Goal: Transaction & Acquisition: Purchase product/service

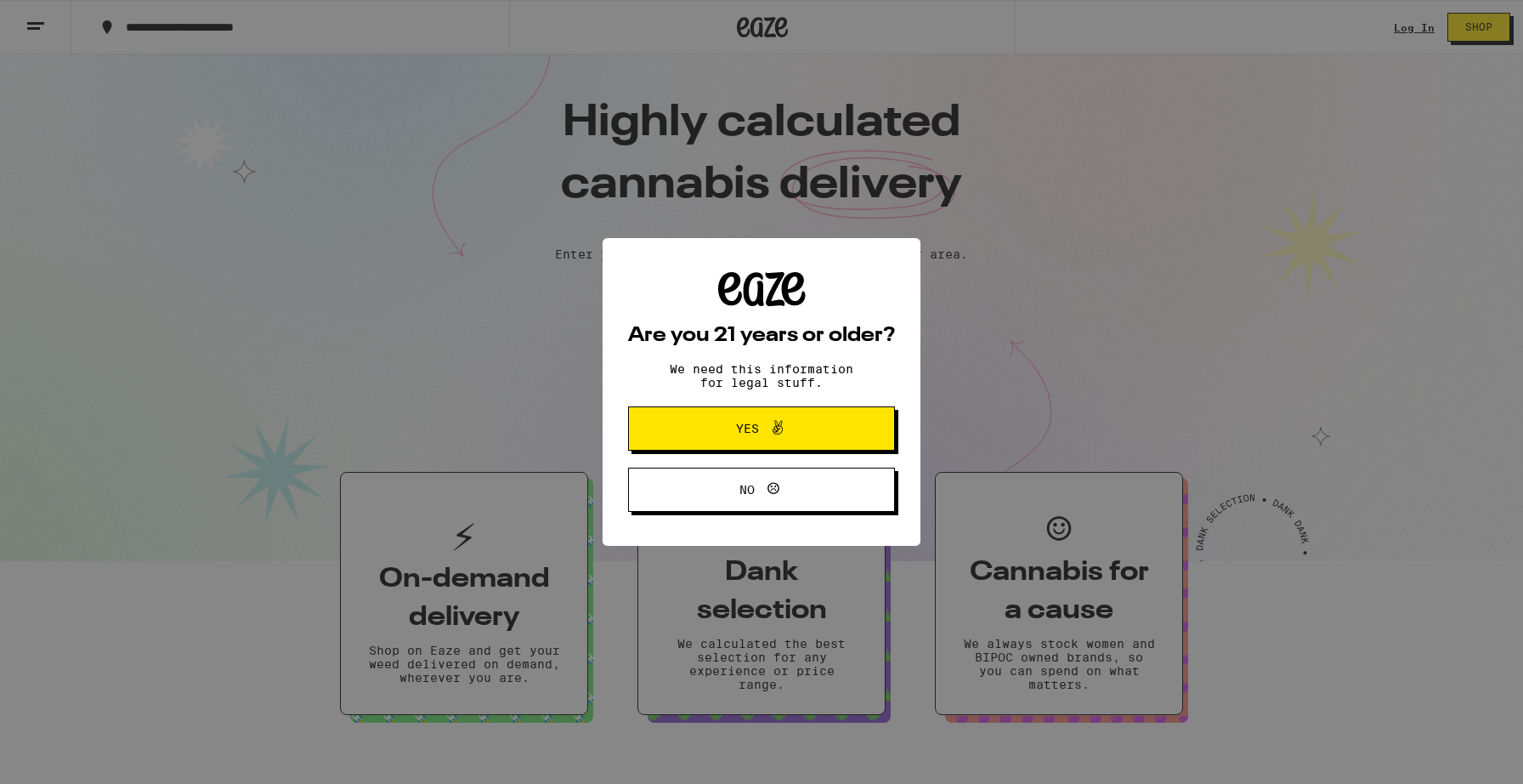
click at [736, 429] on span "Yes" at bounding box center [747, 428] width 23 height 12
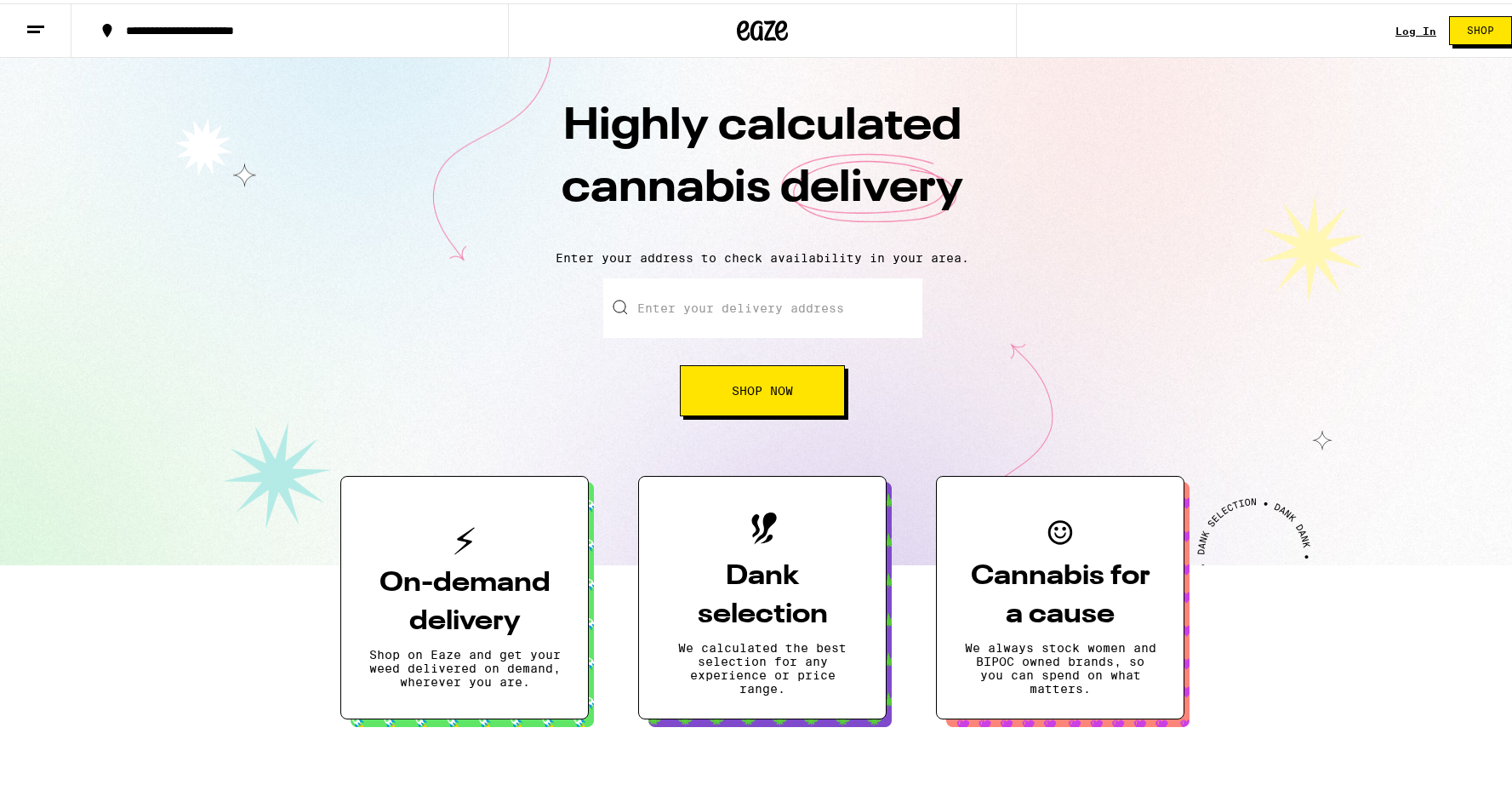
click at [1396, 28] on link "Log In" at bounding box center [1416, 28] width 41 height 11
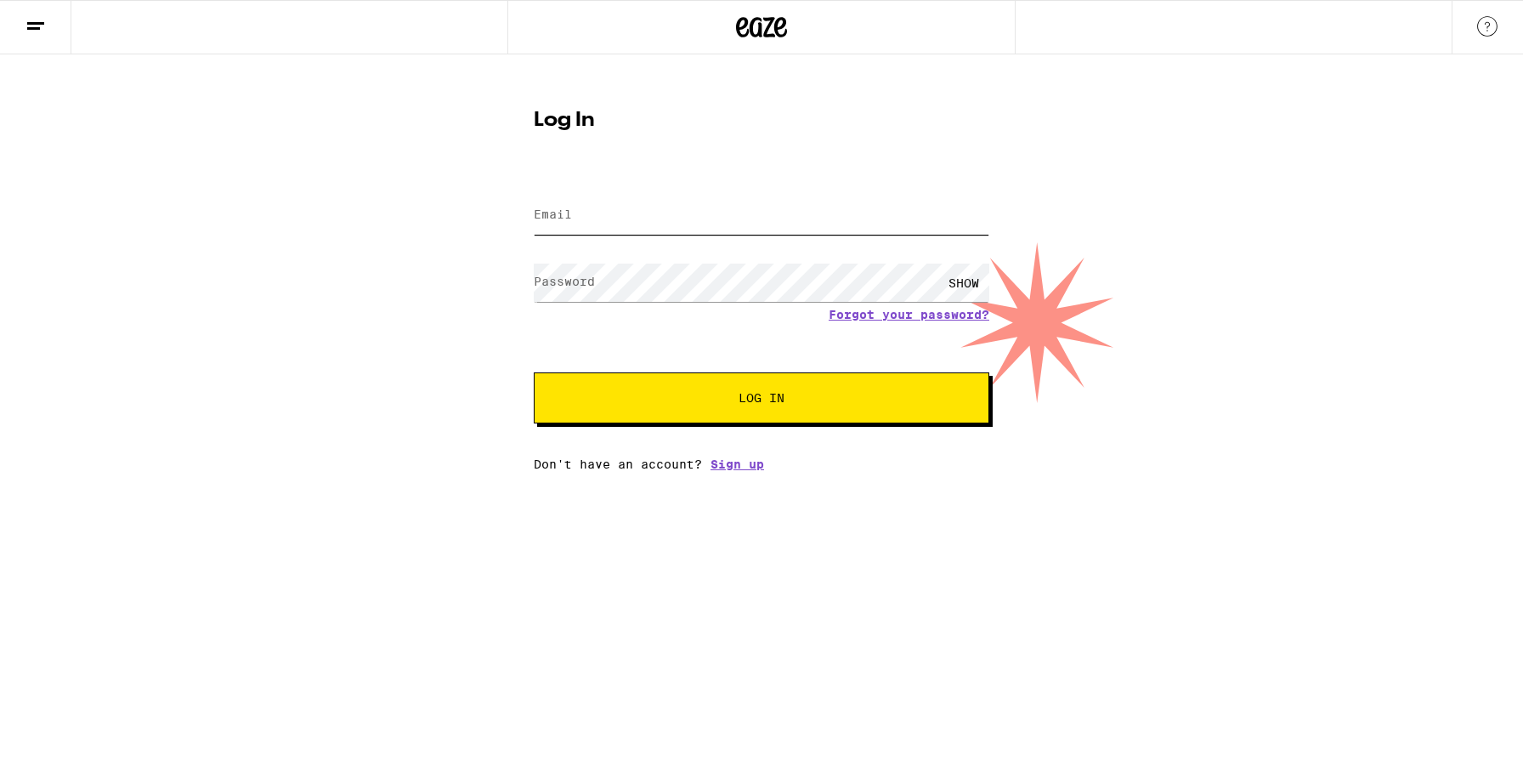
type input "[EMAIL_ADDRESS][DOMAIN_NAME]"
click at [726, 401] on span "Log In" at bounding box center [761, 398] width 317 height 12
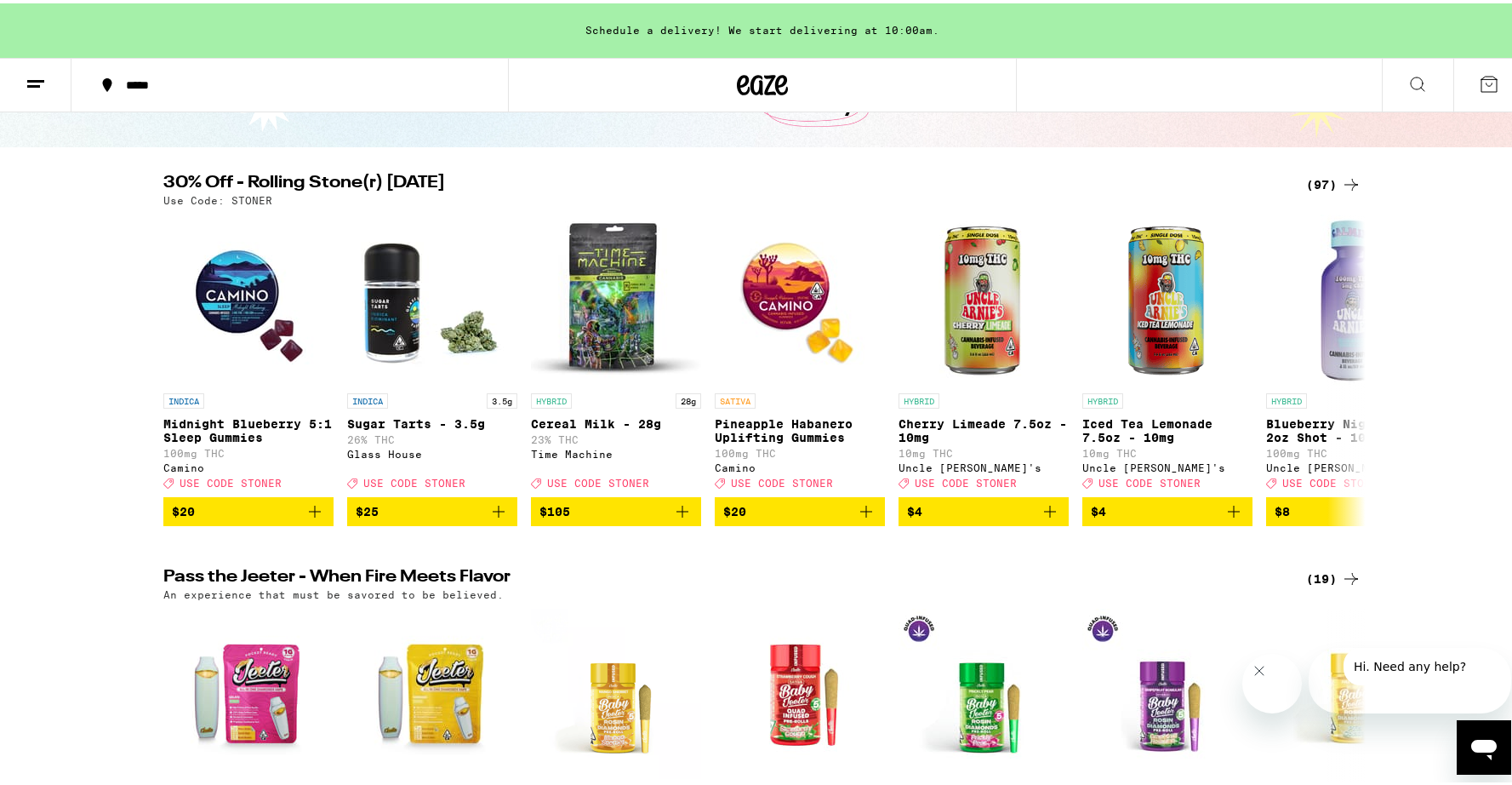
scroll to position [139, 0]
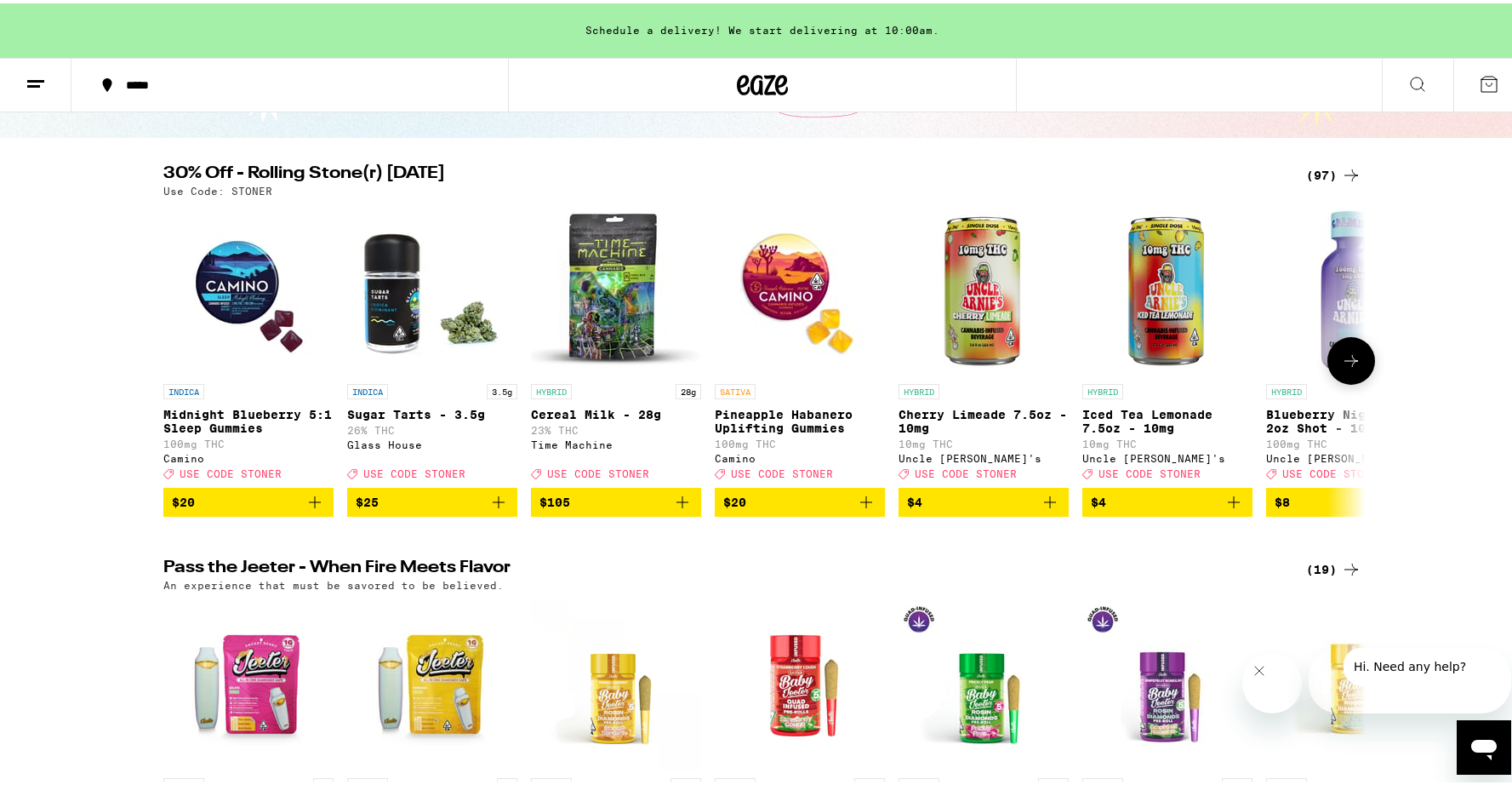
click at [790, 304] on img "Open page for Pineapple Habanero Uplifting Gummies from Camino" at bounding box center [800, 287] width 170 height 170
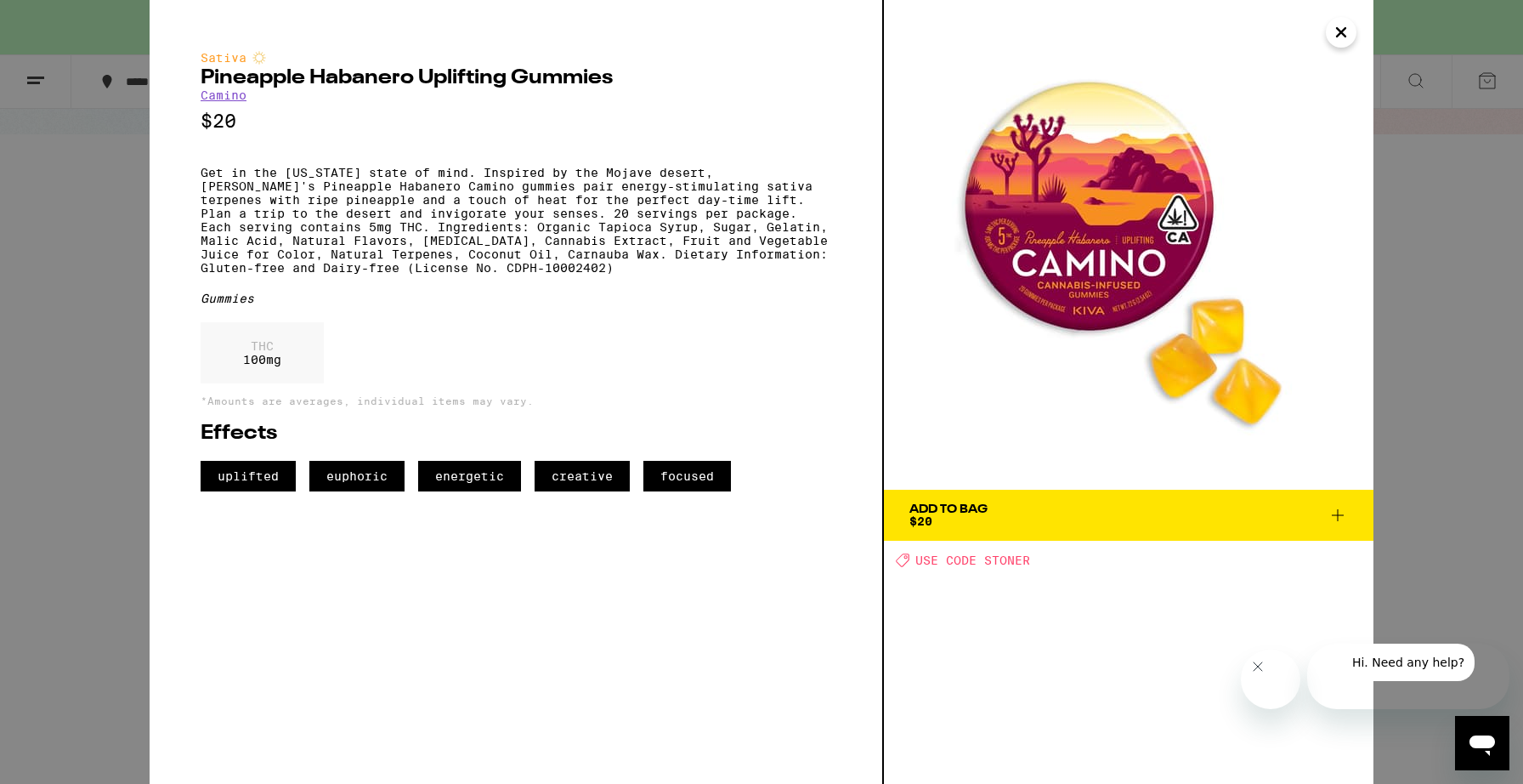
click at [1225, 523] on span "Add To Bag $20" at bounding box center [1128, 515] width 439 height 24
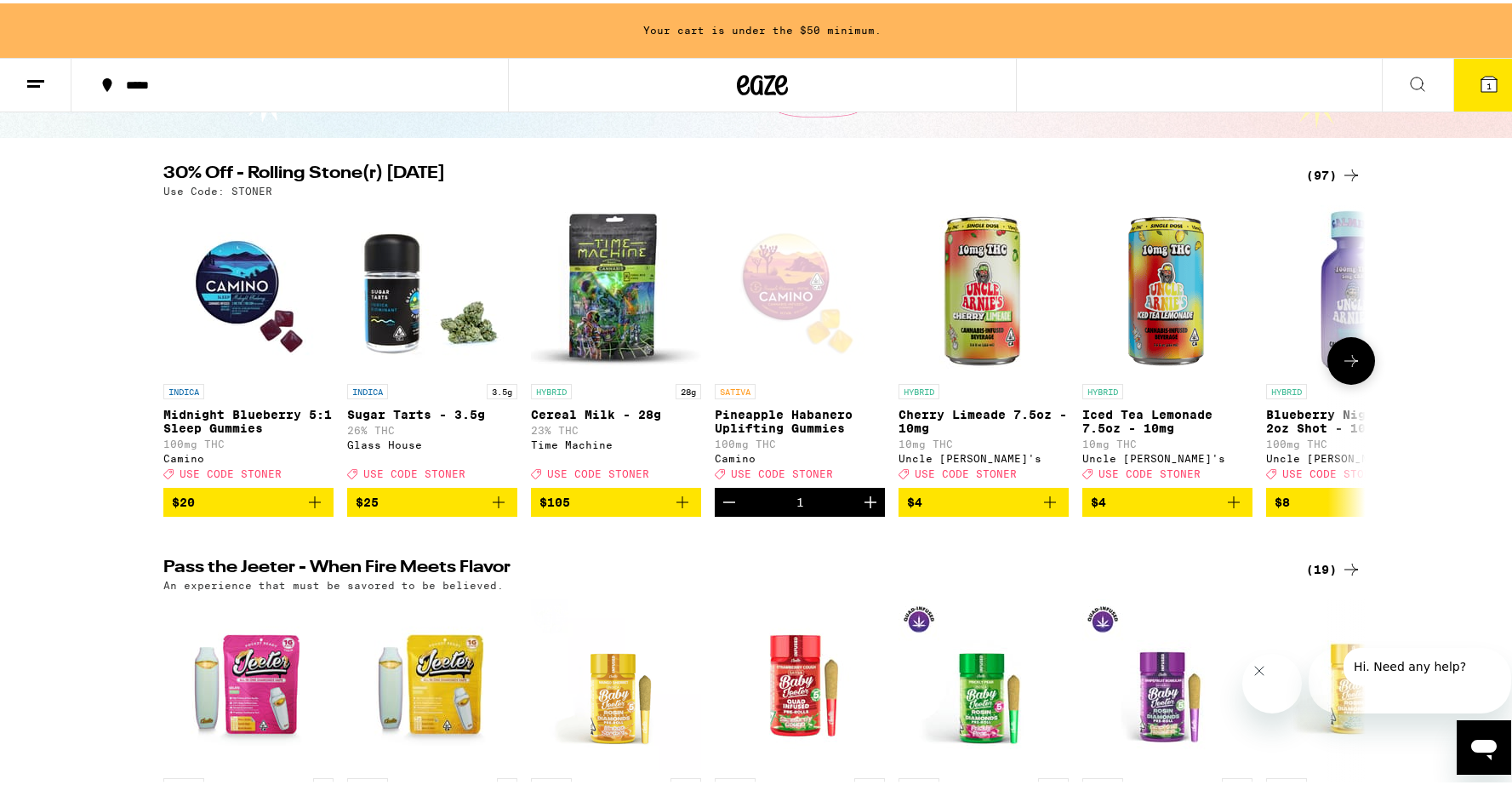
click at [207, 509] on span "$20" at bounding box center [249, 498] width 153 height 20
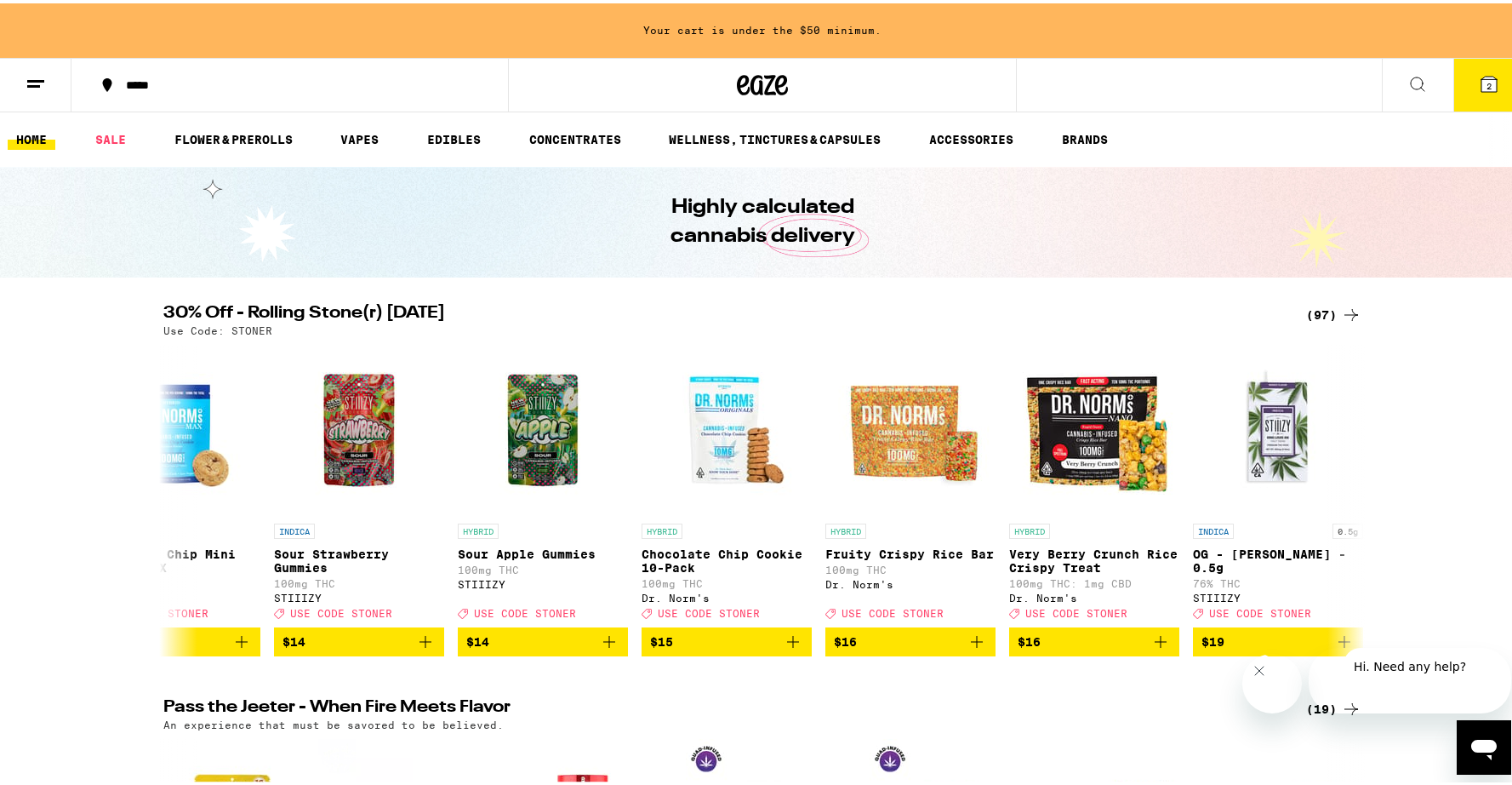
click at [1408, 81] on icon at bounding box center [1418, 81] width 20 height 20
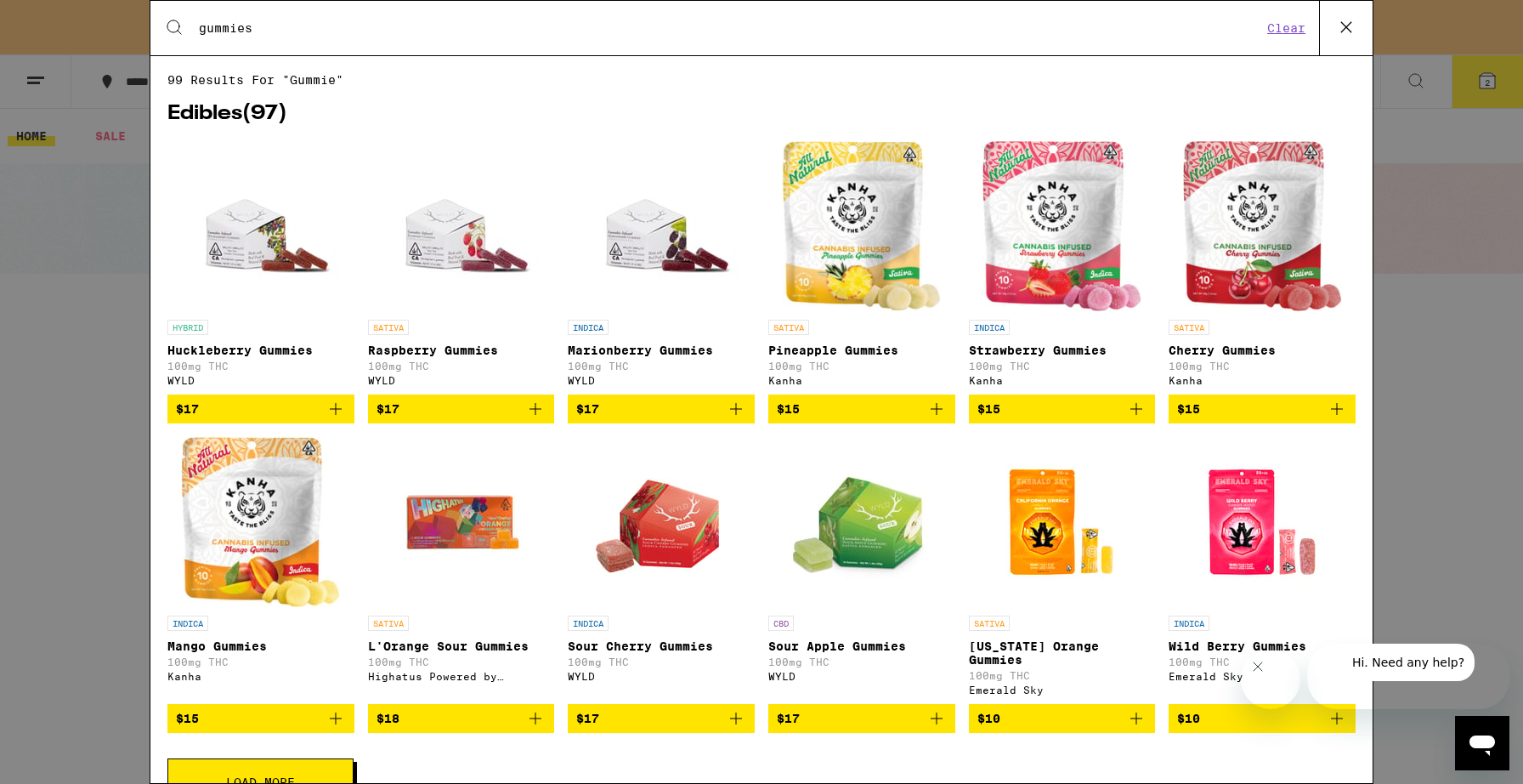
type input "gummies"
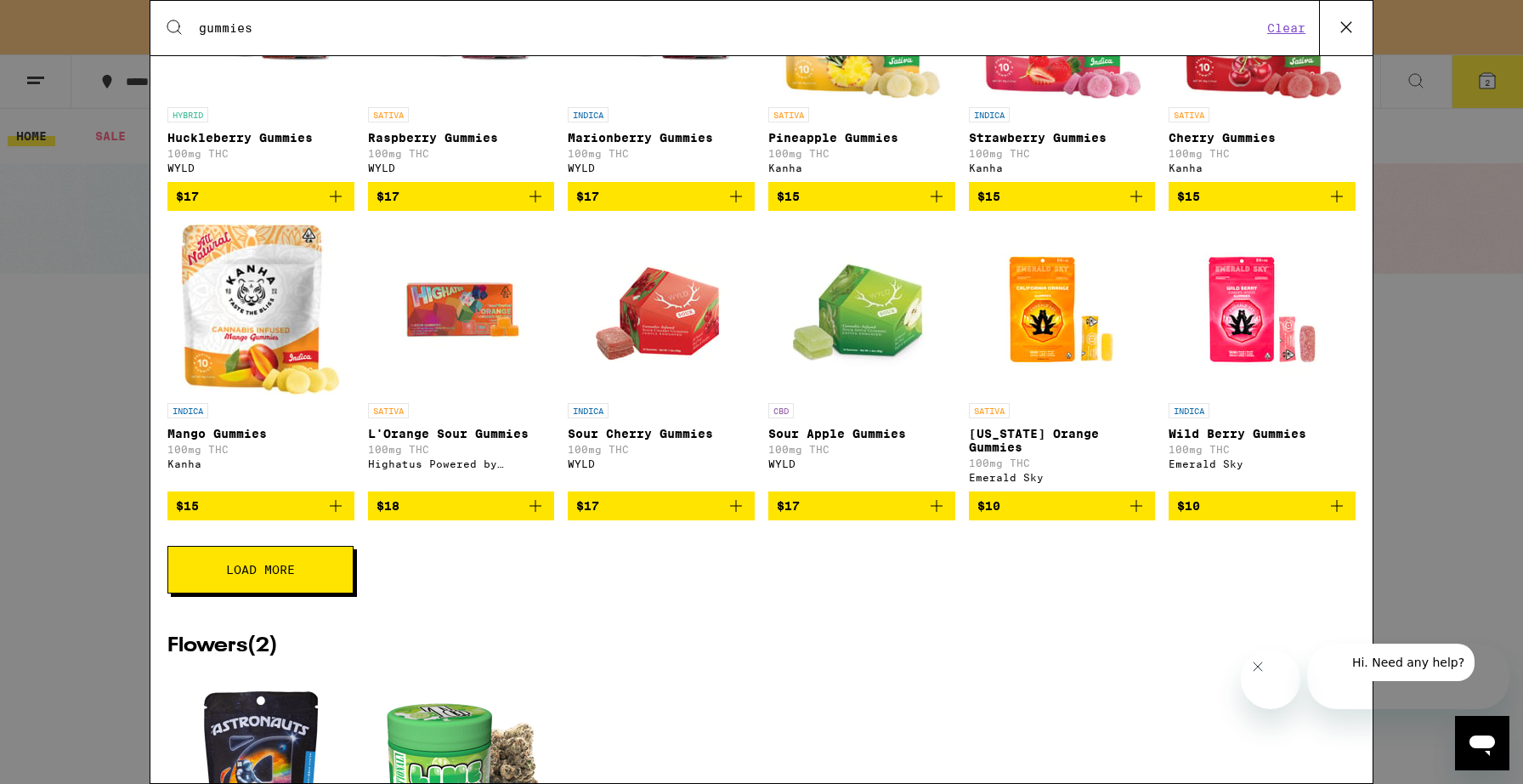
scroll to position [269, 0]
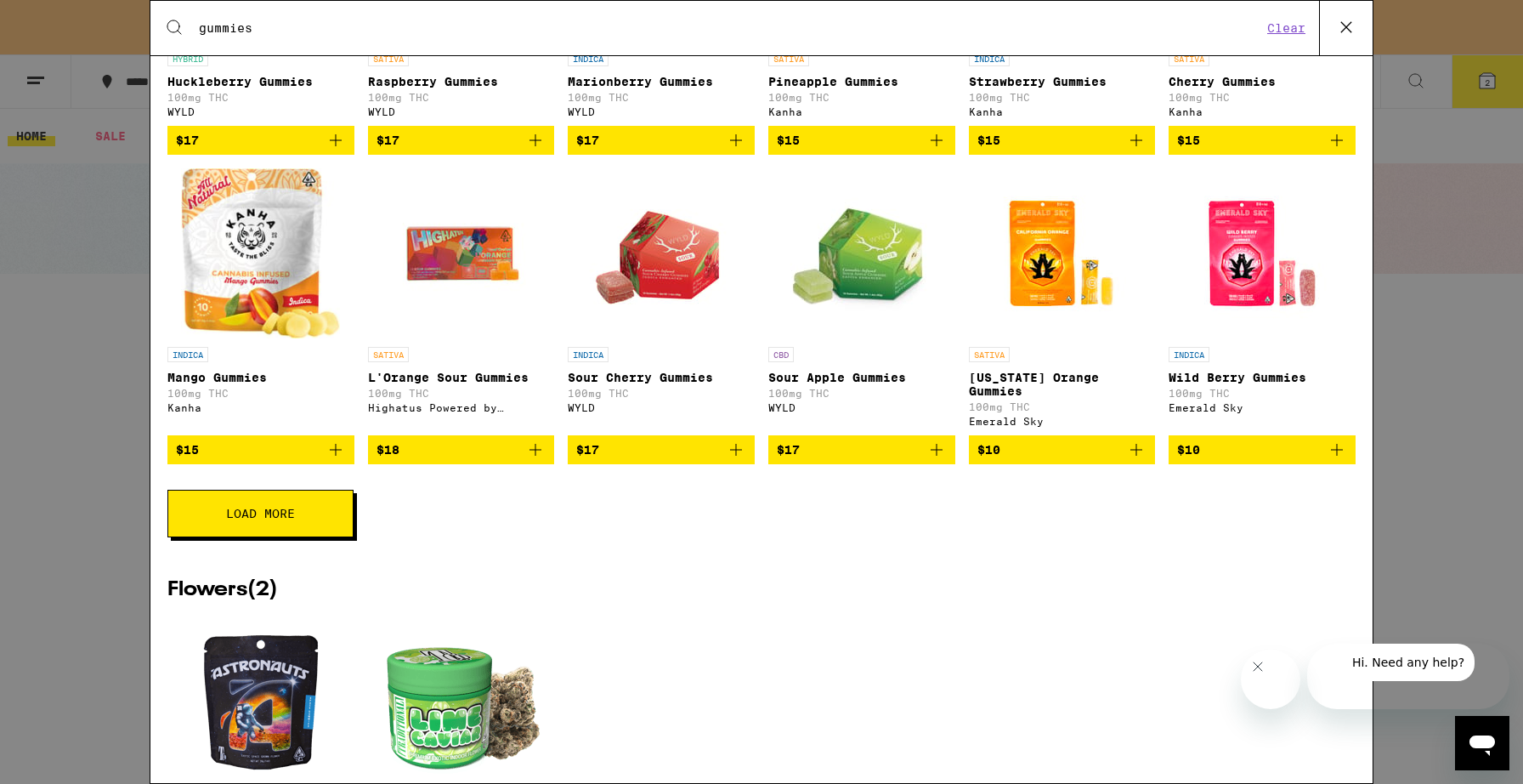
click at [255, 519] on span "Load More" at bounding box center [260, 513] width 69 height 12
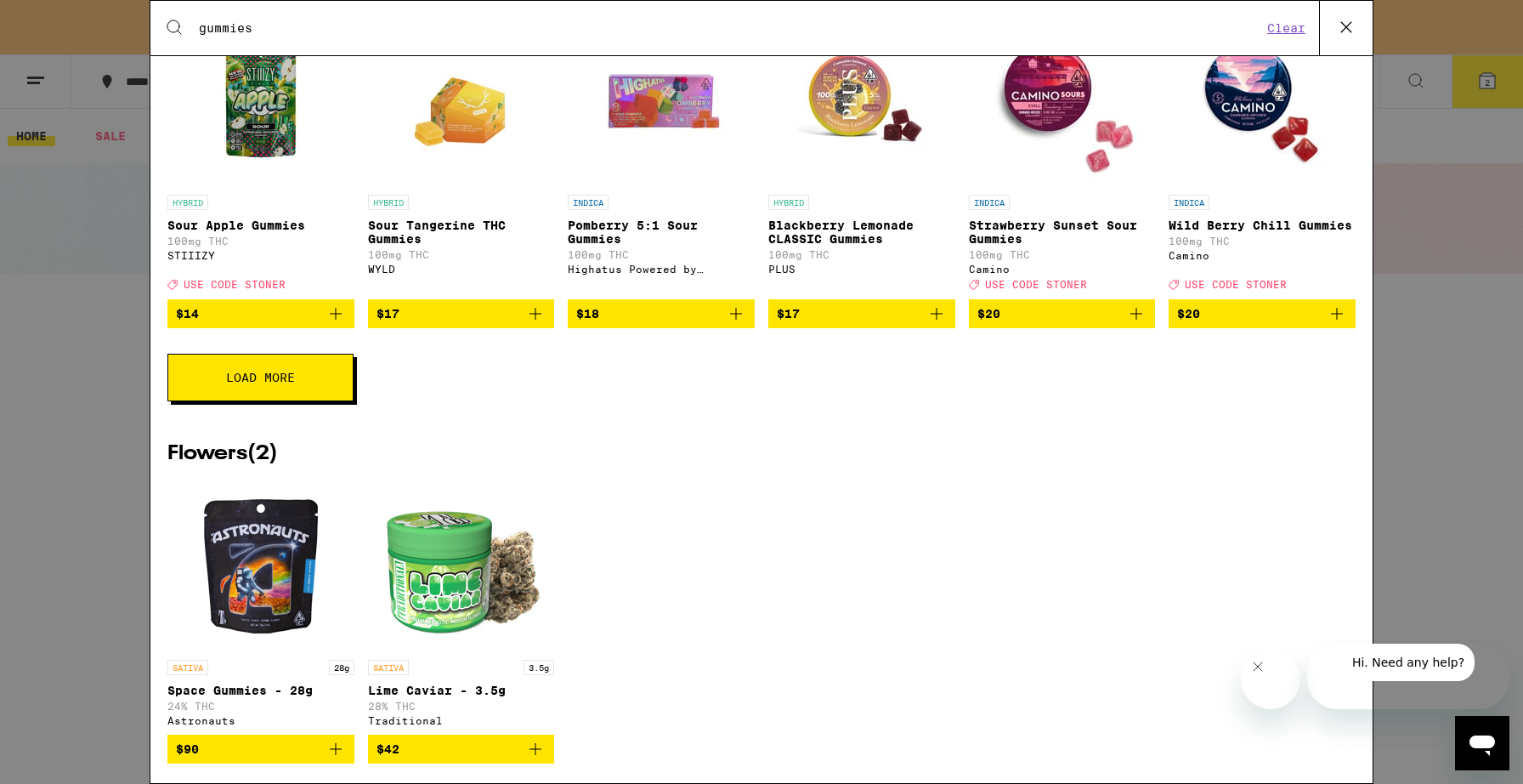
scroll to position [1042, 0]
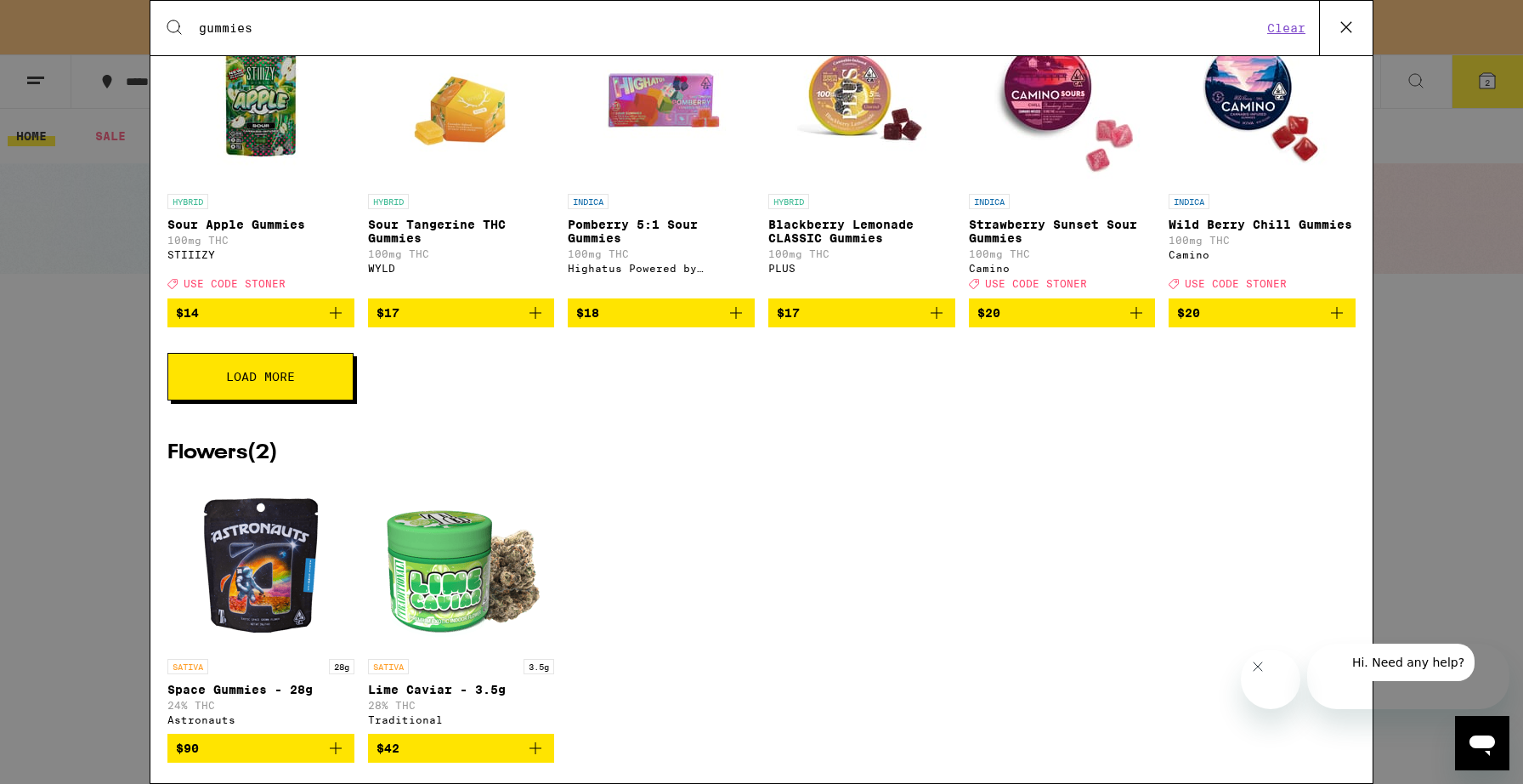
click at [276, 383] on span "Load More" at bounding box center [260, 376] width 69 height 12
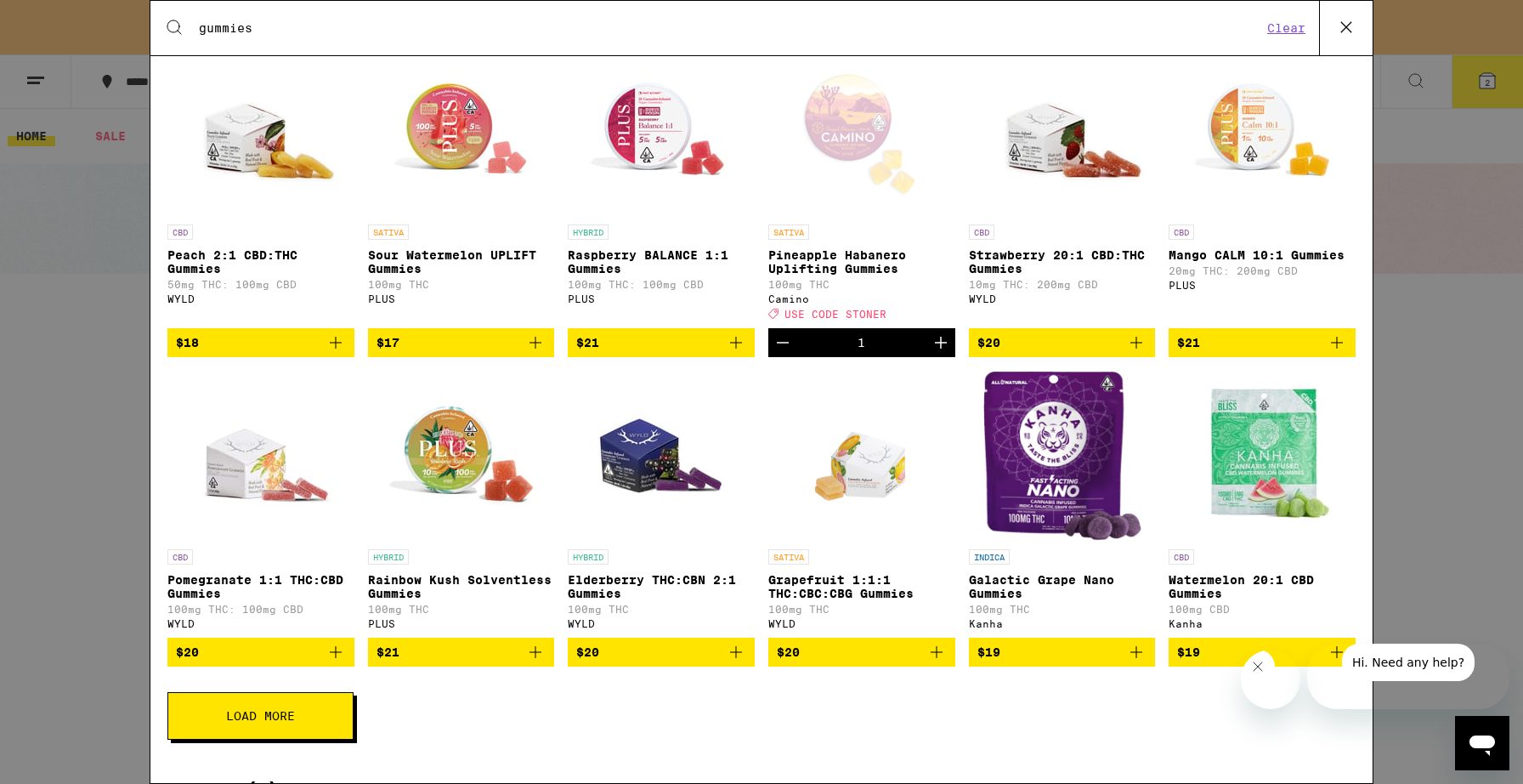
scroll to position [1209, 0]
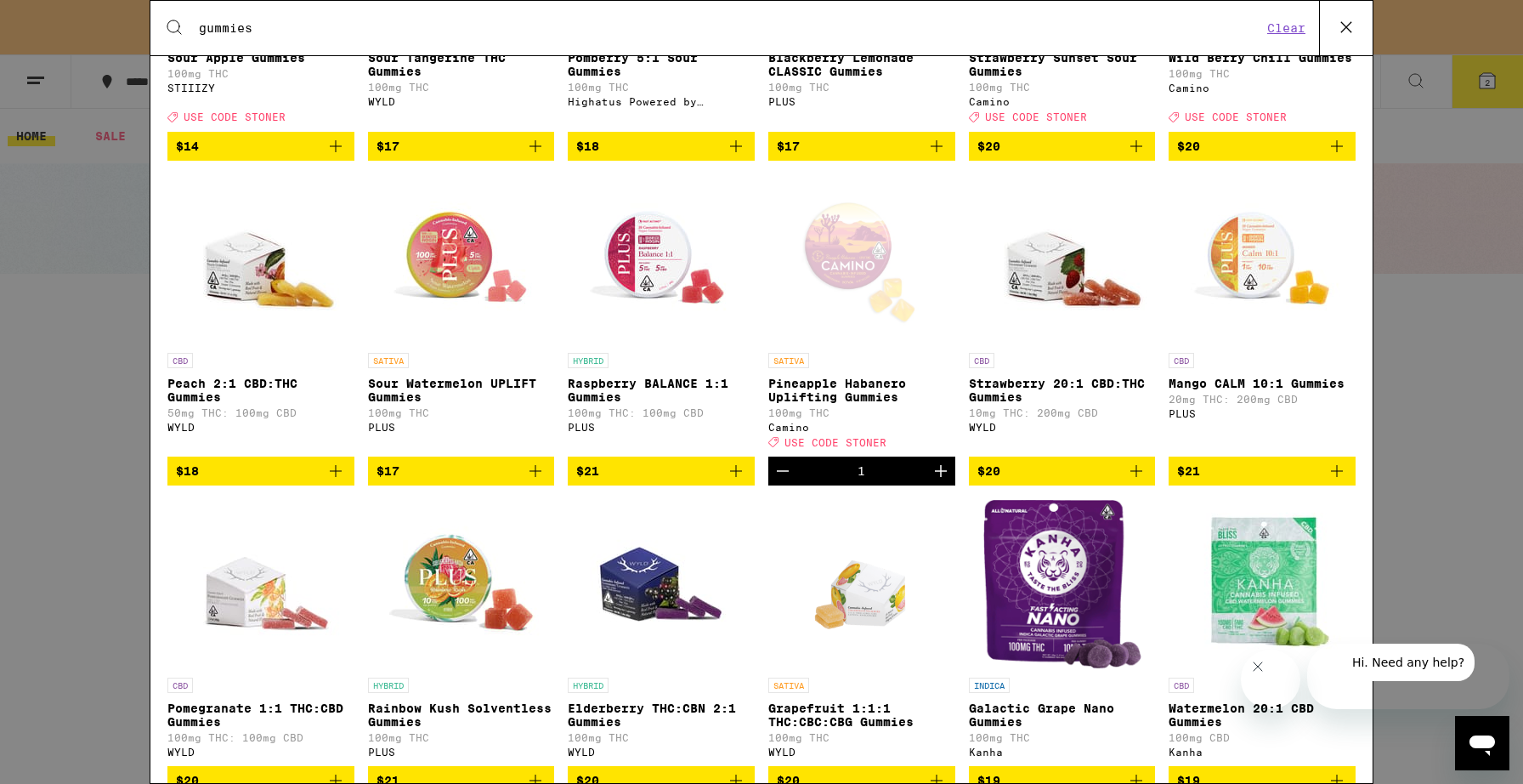
click at [1217, 481] on span "$21" at bounding box center [1262, 471] width 170 height 20
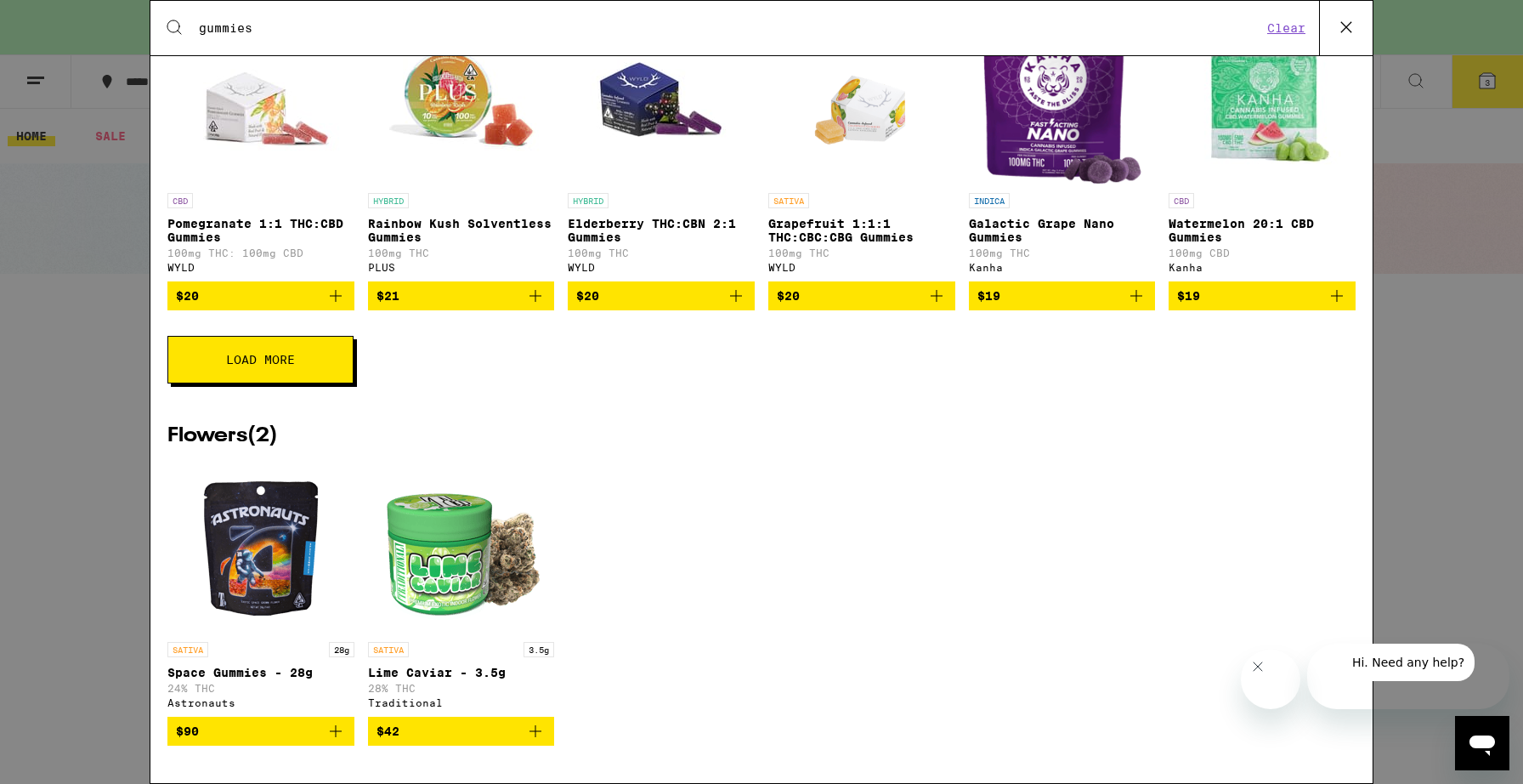
scroll to position [1830, 0]
click at [1262, 671] on icon "Close message from company" at bounding box center [1257, 666] width 8 height 8
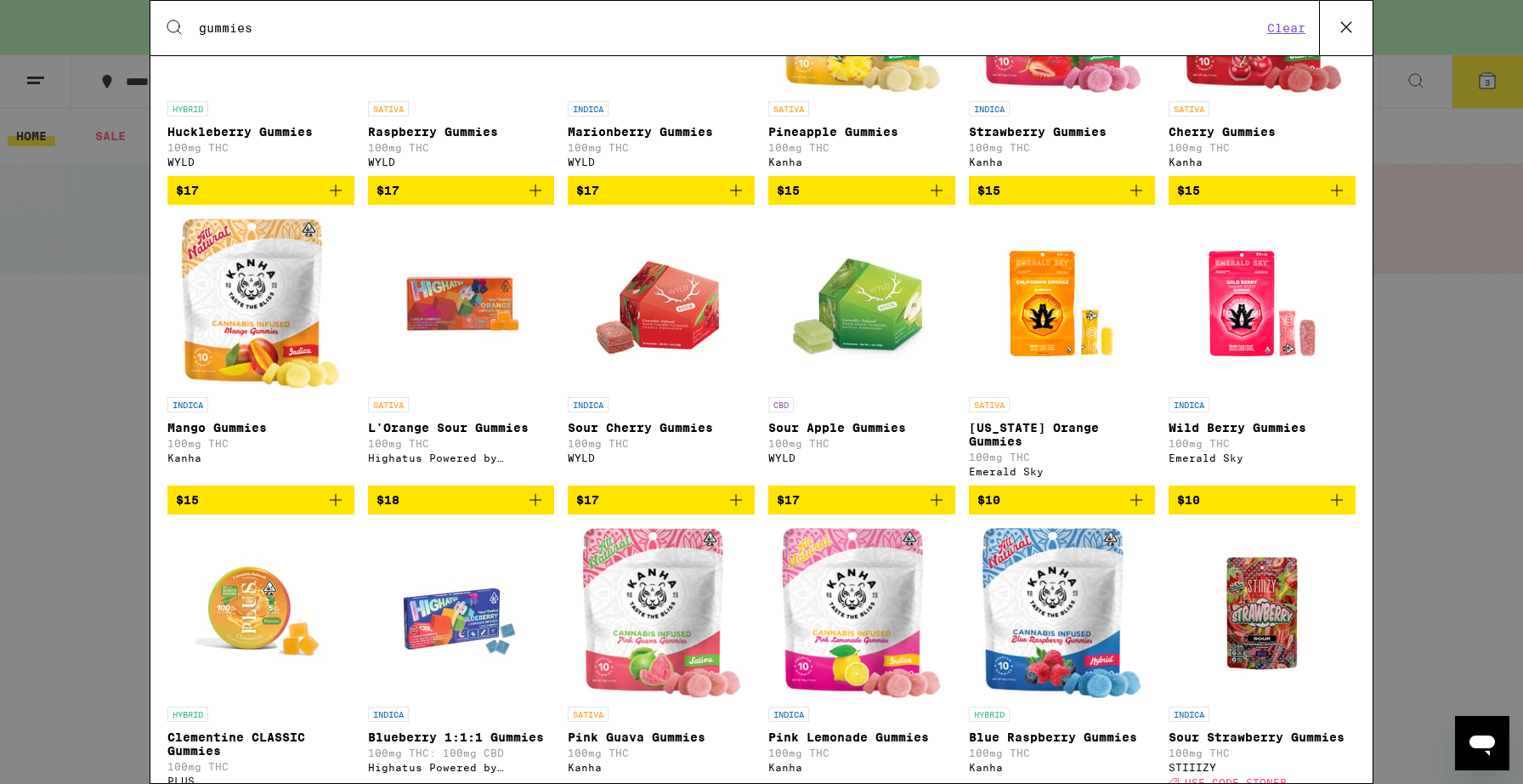
scroll to position [0, 0]
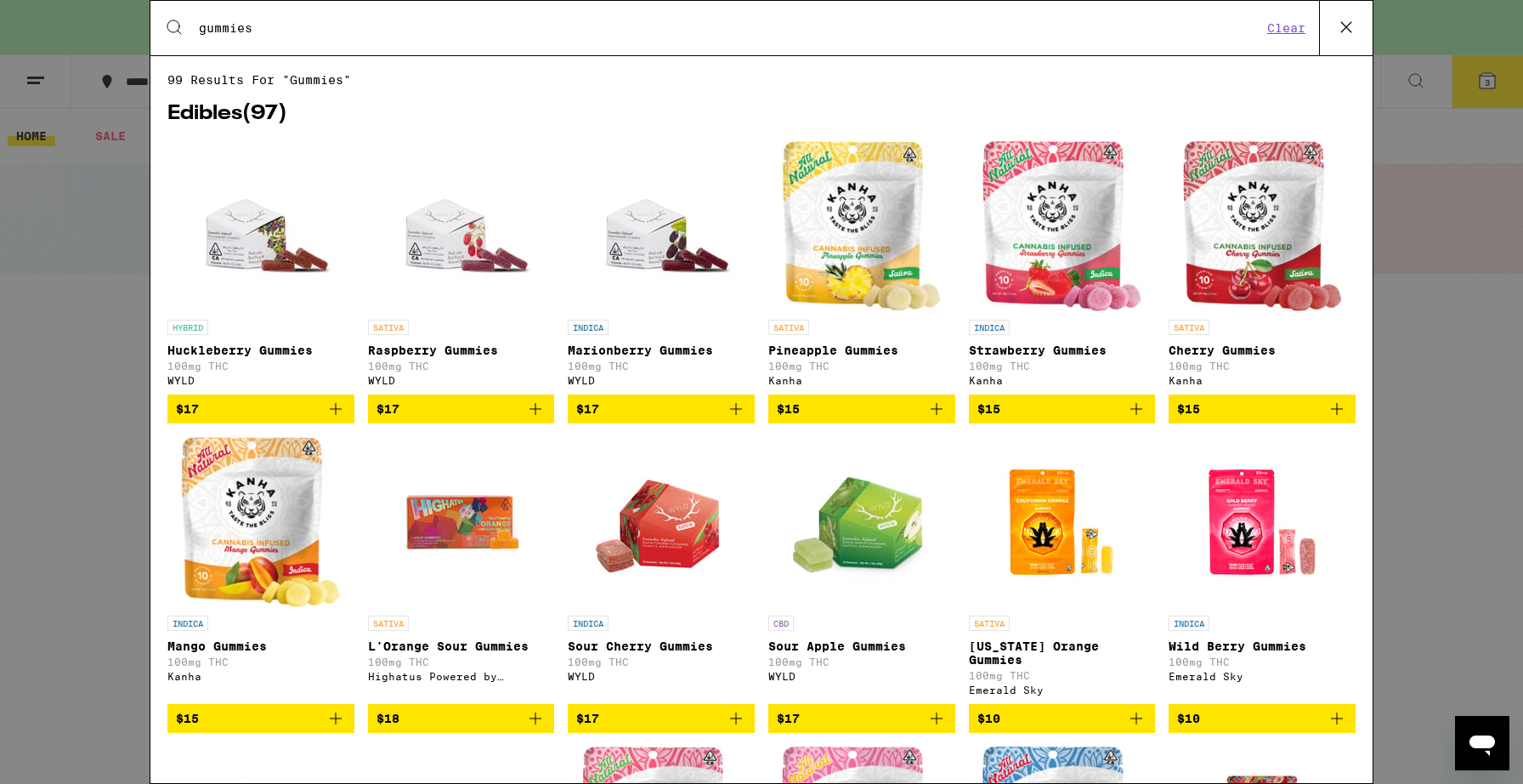
click at [1343, 28] on icon at bounding box center [1346, 28] width 26 height 26
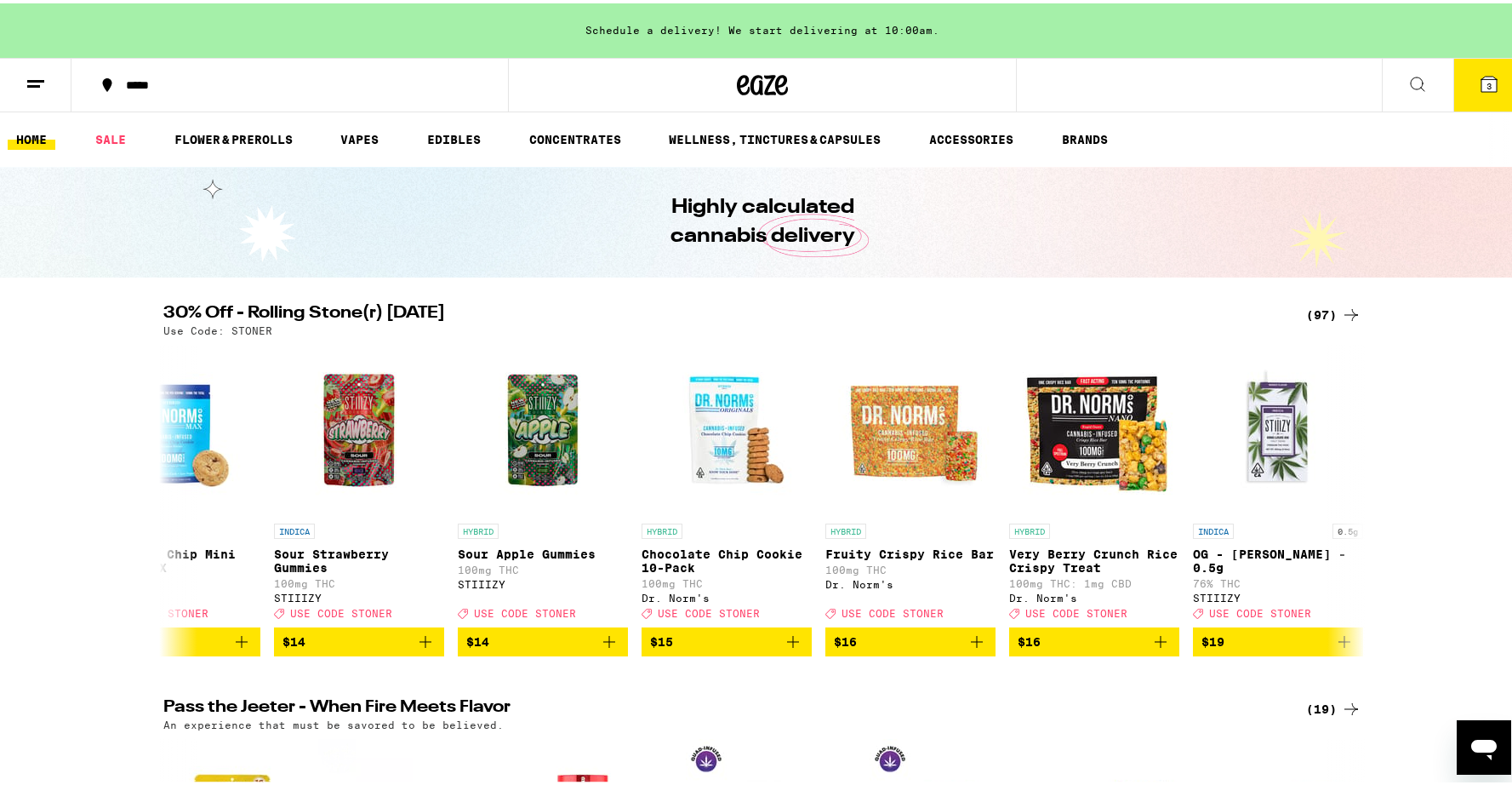
click at [1484, 81] on icon at bounding box center [1489, 80] width 16 height 16
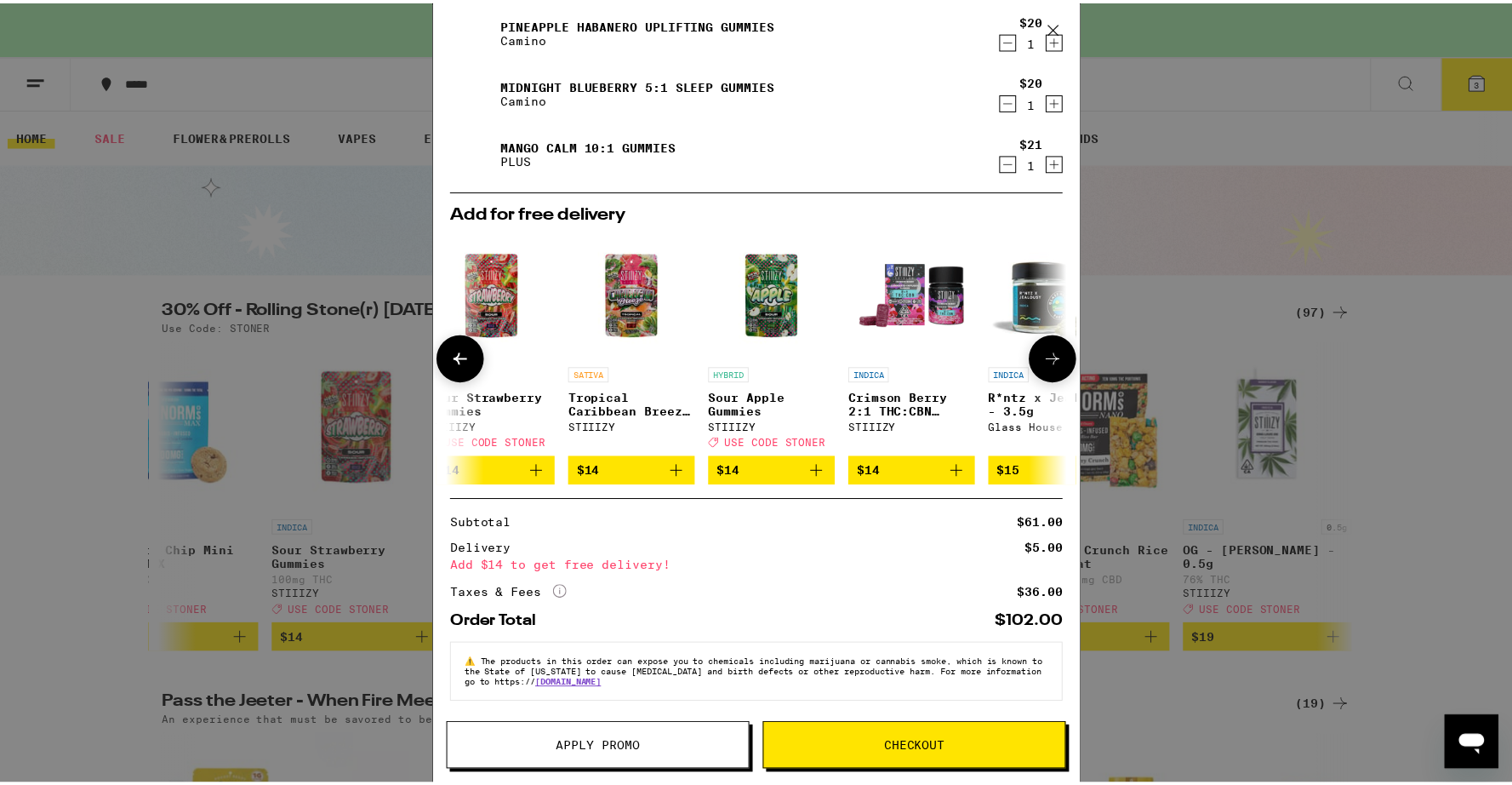
scroll to position [175, 0]
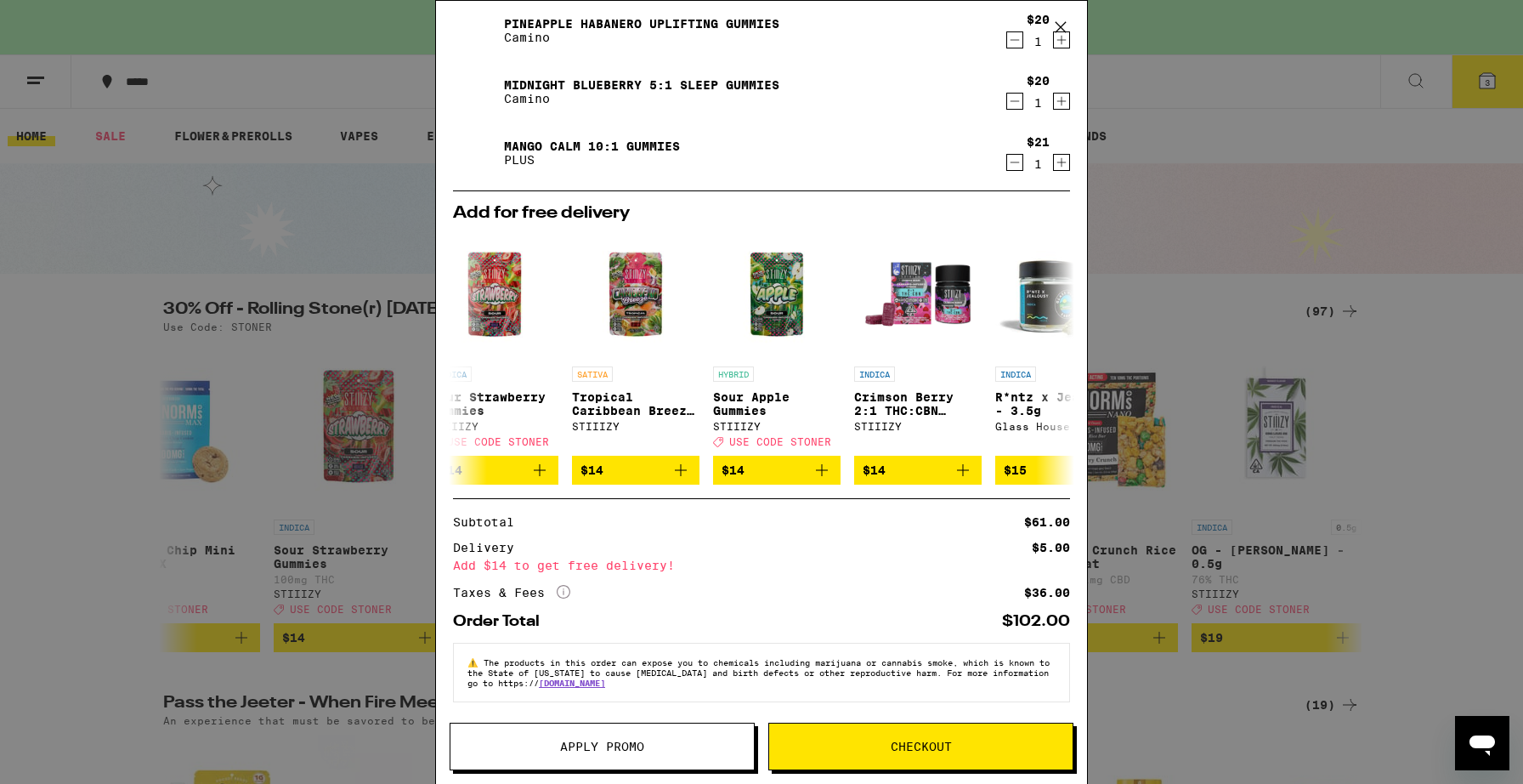
click at [607, 750] on span "Apply Promo" at bounding box center [602, 746] width 84 height 12
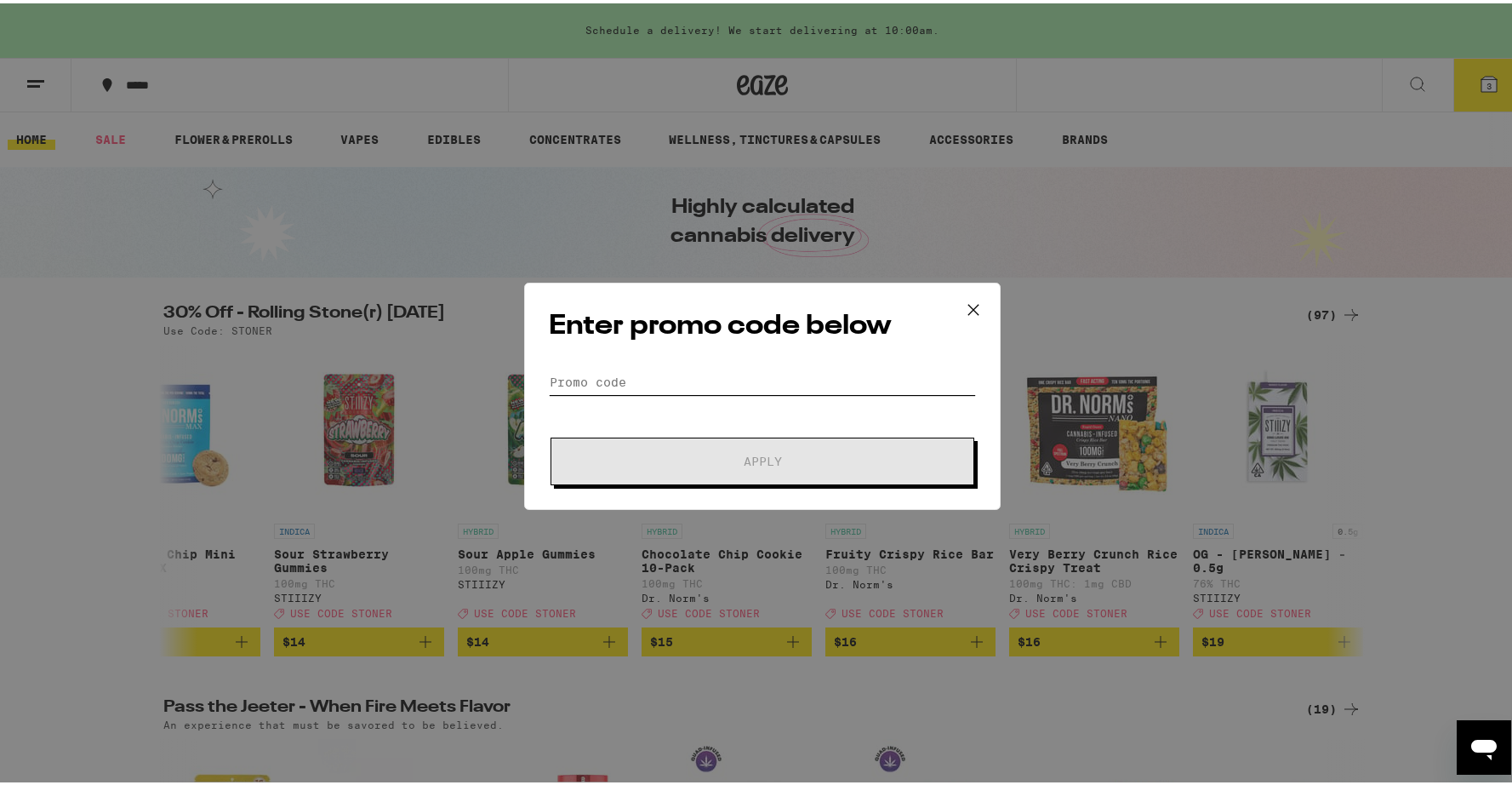
click at [580, 379] on input "Promo Code" at bounding box center [763, 379] width 428 height 26
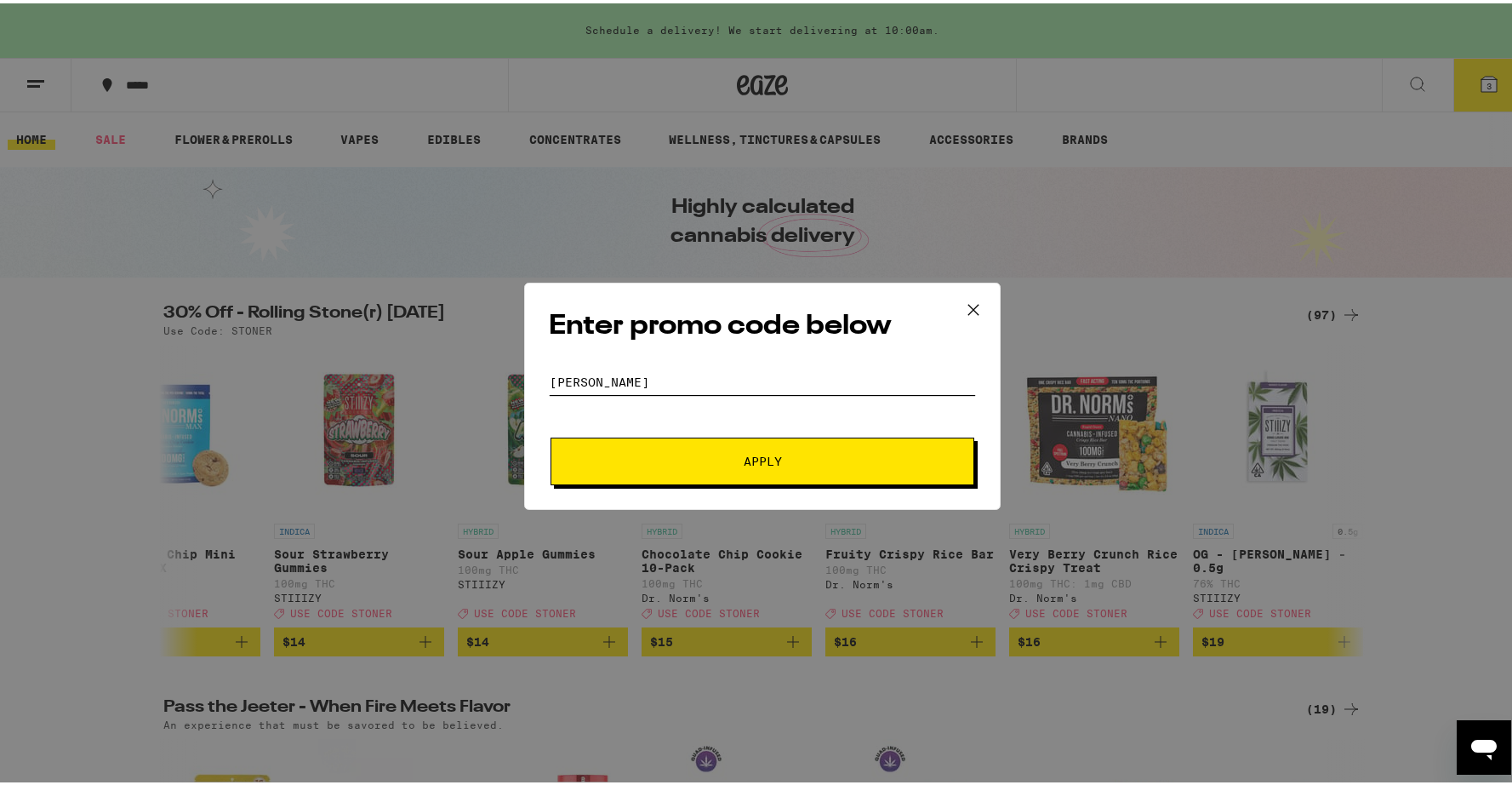
type input "[PERSON_NAME]"
click at [755, 459] on span "Apply" at bounding box center [763, 457] width 39 height 12
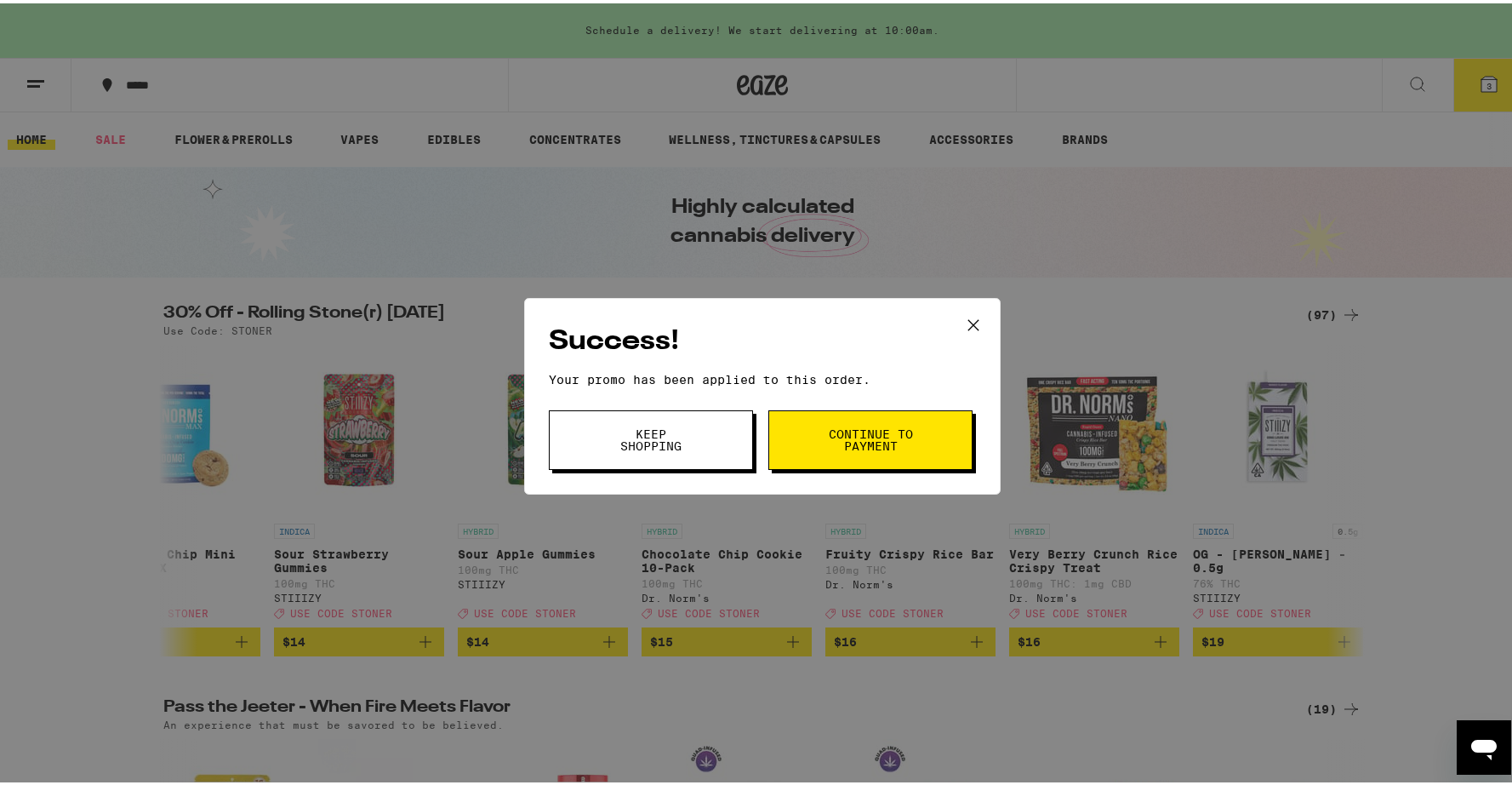
click at [873, 455] on button "Continue to payment" at bounding box center [871, 437] width 205 height 60
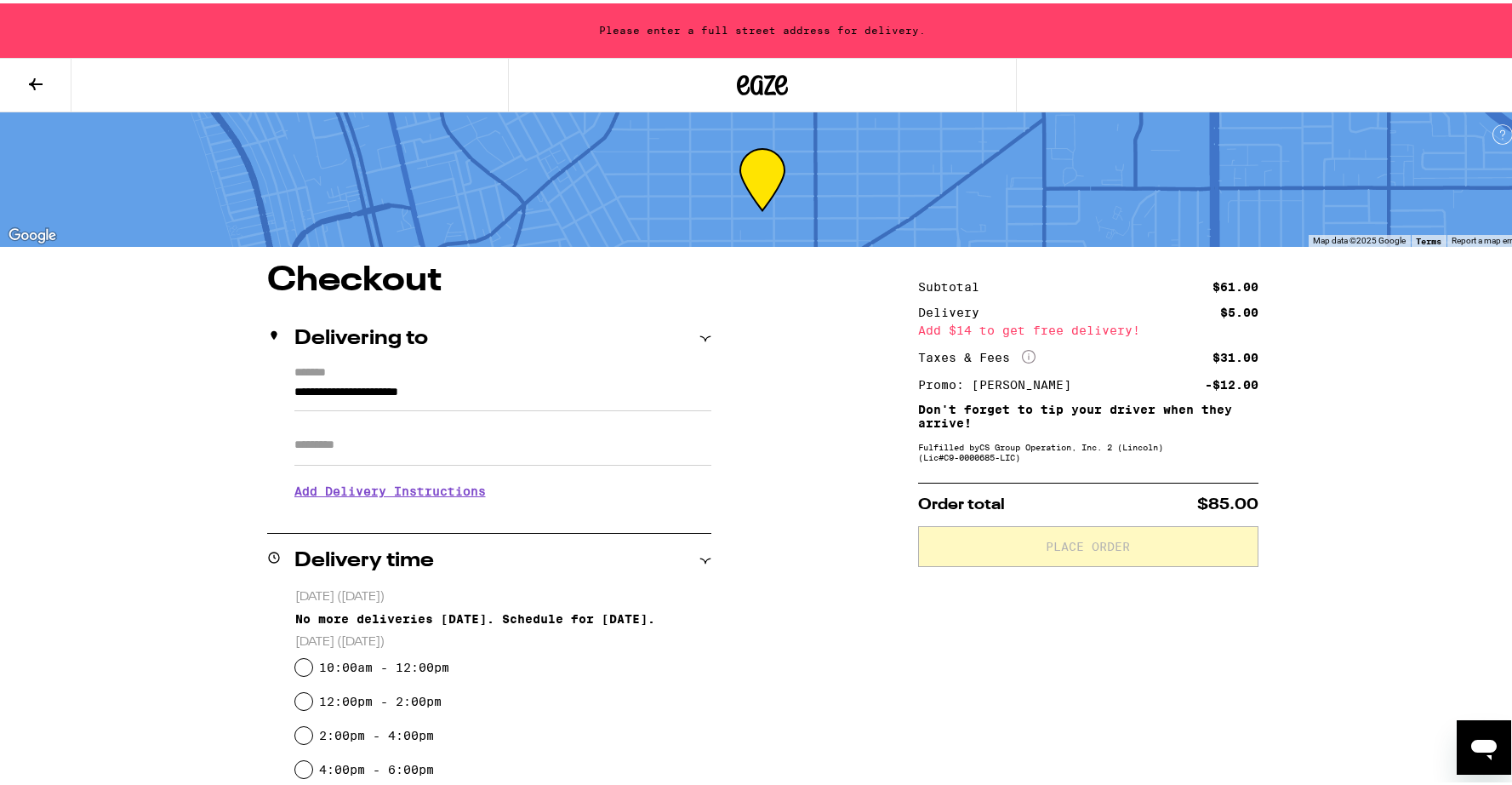
click at [383, 449] on input "Apt/Suite" at bounding box center [503, 441] width 417 height 41
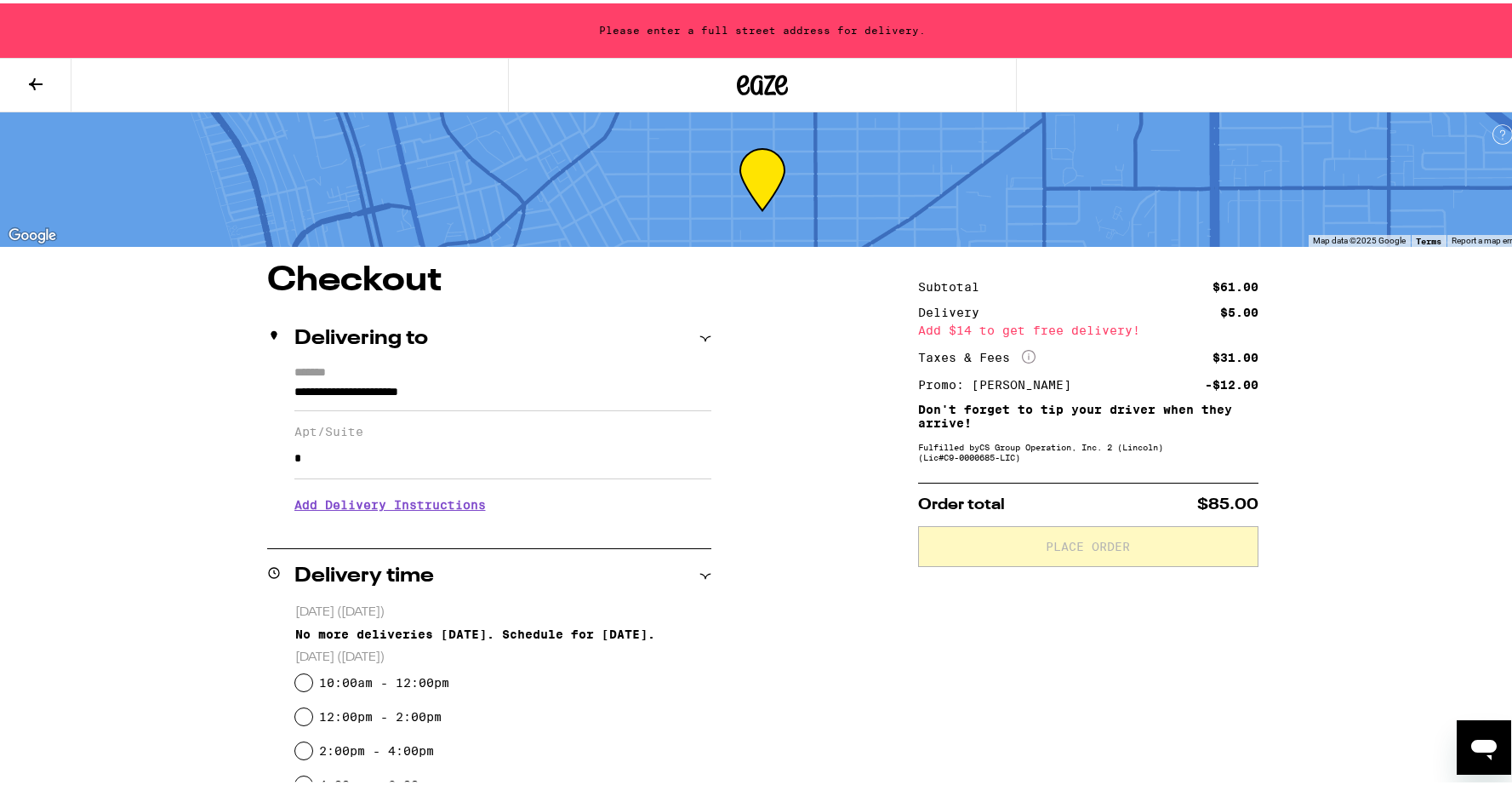
type input "*"
click at [381, 511] on h3 "Add Delivery Instructions" at bounding box center [503, 501] width 417 height 39
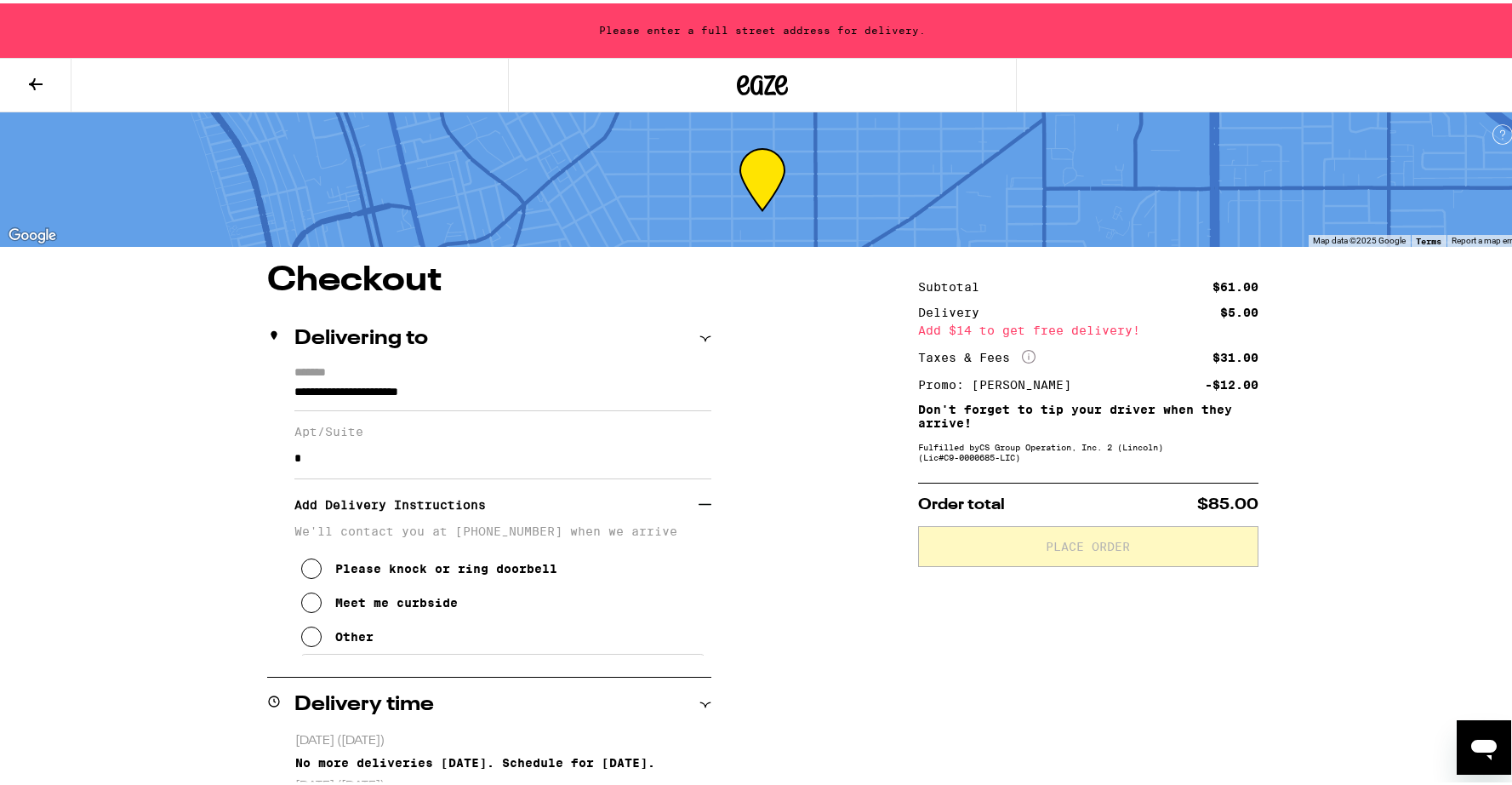
click at [308, 609] on icon at bounding box center [311, 599] width 20 height 20
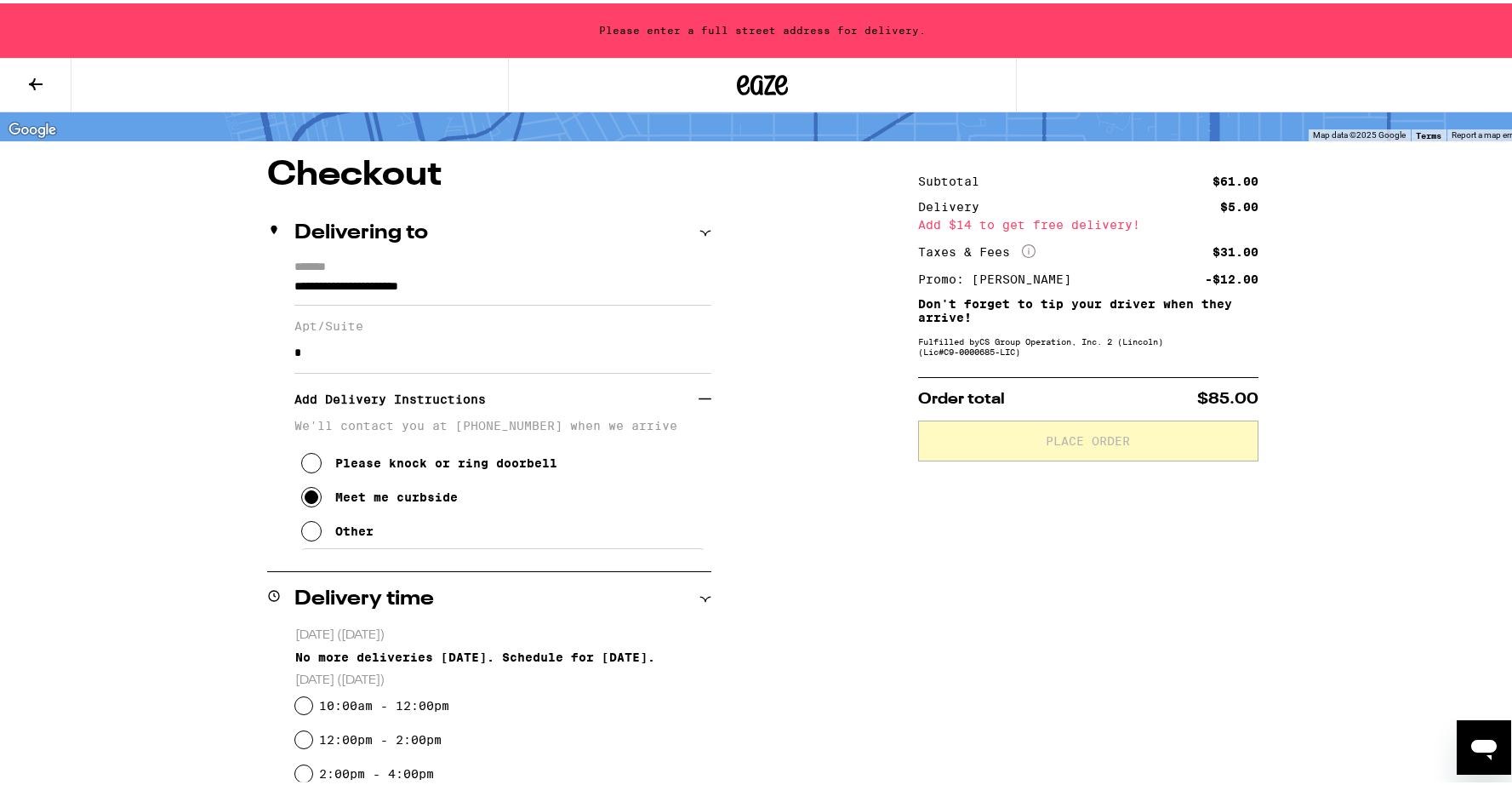
scroll to position [185, 0]
